Goal: Transaction & Acquisition: Download file/media

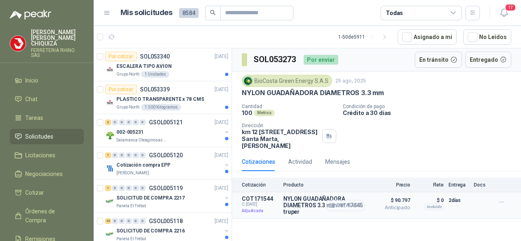
click at [349, 204] on button "Detalles" at bounding box center [345, 205] width 38 height 11
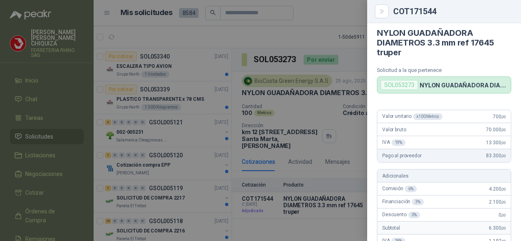
scroll to position [4, 0]
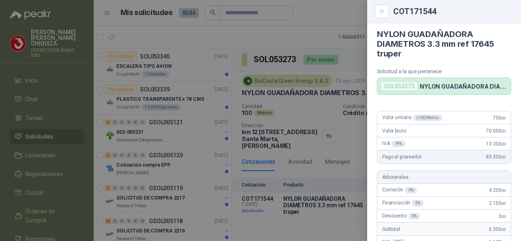
click at [303, 117] on div at bounding box center [260, 120] width 521 height 241
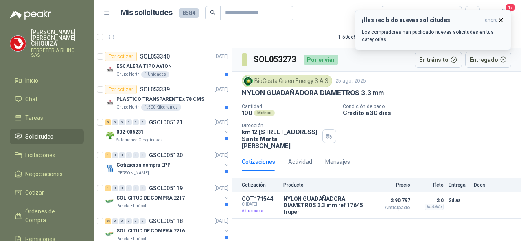
click at [498, 17] on icon "button" at bounding box center [500, 20] width 7 height 7
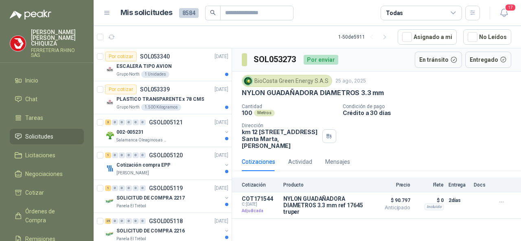
click at [59, 132] on li "Solicitudes" at bounding box center [47, 136] width 64 height 9
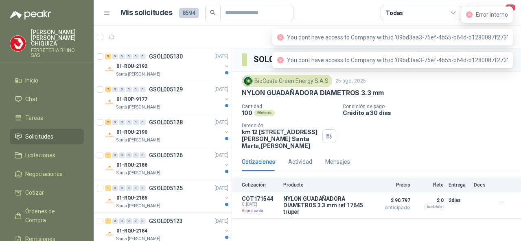
click at [465, 116] on div "Cantidad 100 Metros Condición de pago Crédito a 30 [PERSON_NAME] Dirección km 1…" at bounding box center [376, 127] width 269 height 46
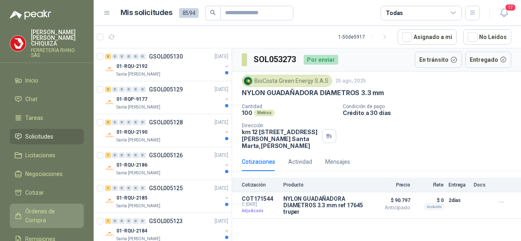
click at [34, 207] on span "Órdenes de Compra" at bounding box center [50, 216] width 51 height 18
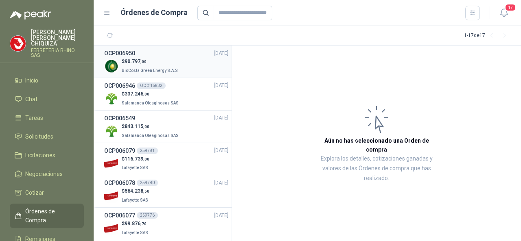
click at [134, 60] on span "90.797 ,00" at bounding box center [136, 62] width 22 height 6
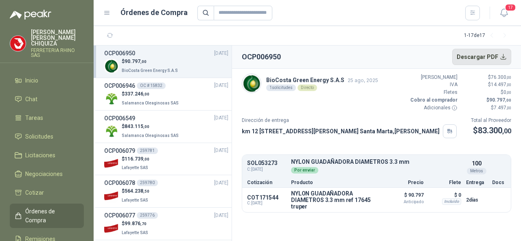
click at [471, 57] on button "Descargar PDF" at bounding box center [481, 57] width 59 height 16
